Goal: Transaction & Acquisition: Purchase product/service

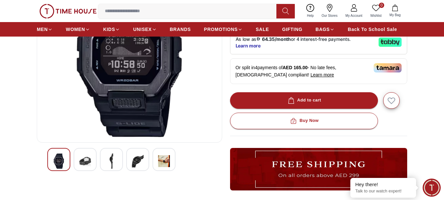
scroll to position [132, 0]
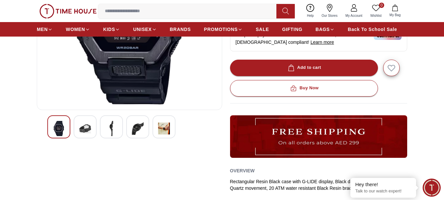
click at [168, 128] on img at bounding box center [164, 128] width 12 height 15
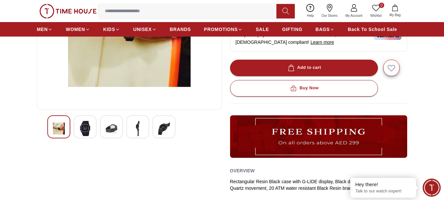
click at [160, 130] on img at bounding box center [164, 128] width 12 height 15
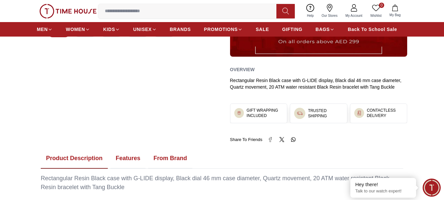
scroll to position [296, 0]
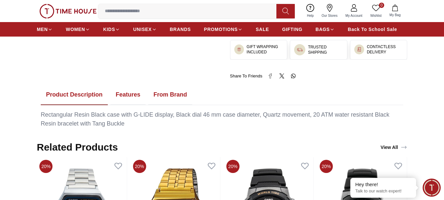
click at [121, 92] on button "Features" at bounding box center [127, 95] width 35 height 20
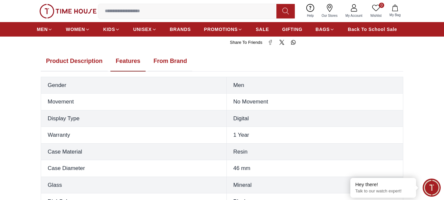
scroll to position [329, 0]
click at [165, 61] on button "From Brand" at bounding box center [170, 62] width 44 height 20
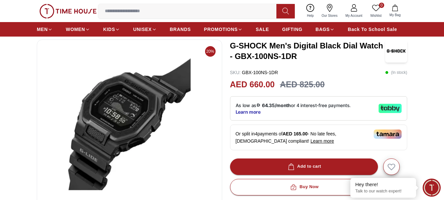
scroll to position [0, 0]
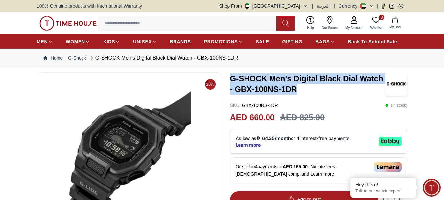
drag, startPoint x: 301, startPoint y: 88, endPoint x: 228, endPoint y: 79, distance: 73.3
copy h3 "G-SHOCK Men's Digital Black Dial Watch - GBX-100NS-1DR"
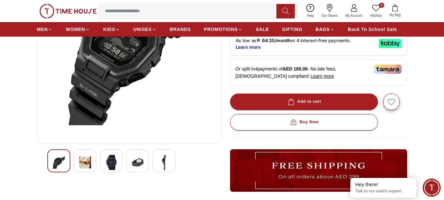
scroll to position [99, 0]
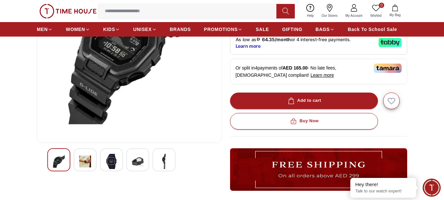
click at [115, 164] on img at bounding box center [112, 161] width 12 height 15
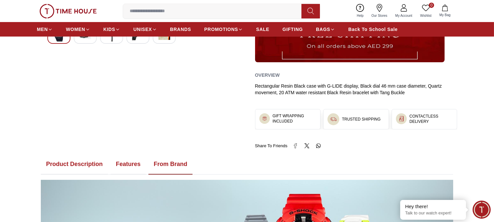
scroll to position [179, 0]
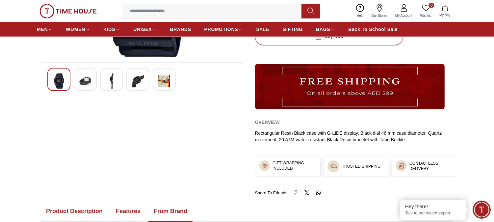
click at [262, 29] on span "SALE" at bounding box center [262, 29] width 13 height 7
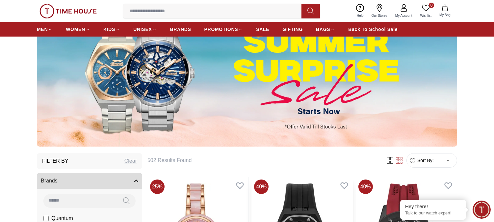
scroll to position [183, 0]
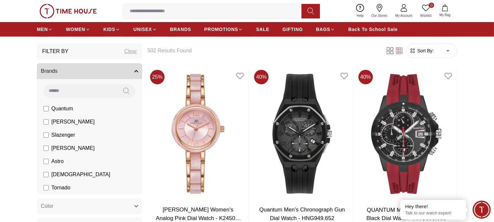
click at [216, 15] on input at bounding box center [214, 11] width 183 height 13
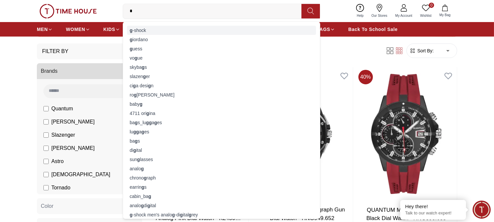
type input "*"
click at [153, 33] on div "g -shock" at bounding box center [221, 30] width 189 height 9
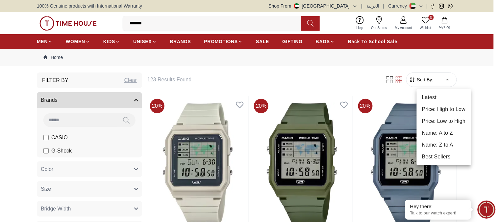
click at [444, 120] on li "Price: Low to High" at bounding box center [444, 121] width 54 height 12
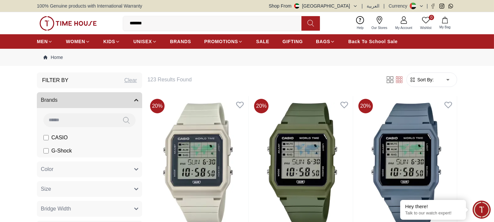
type input "*"
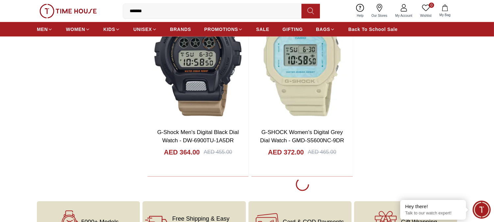
scroll to position [1278, 0]
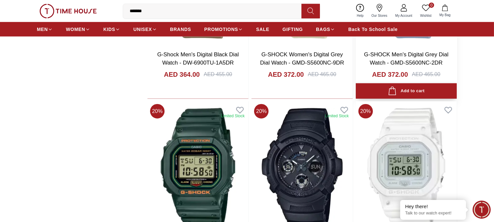
scroll to position [1352, 0]
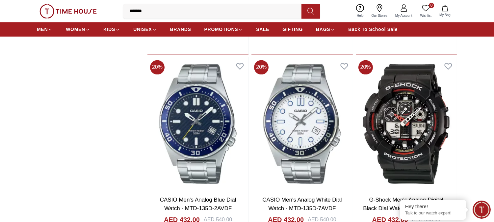
scroll to position [2338, 0]
